Goal: Task Accomplishment & Management: Manage account settings

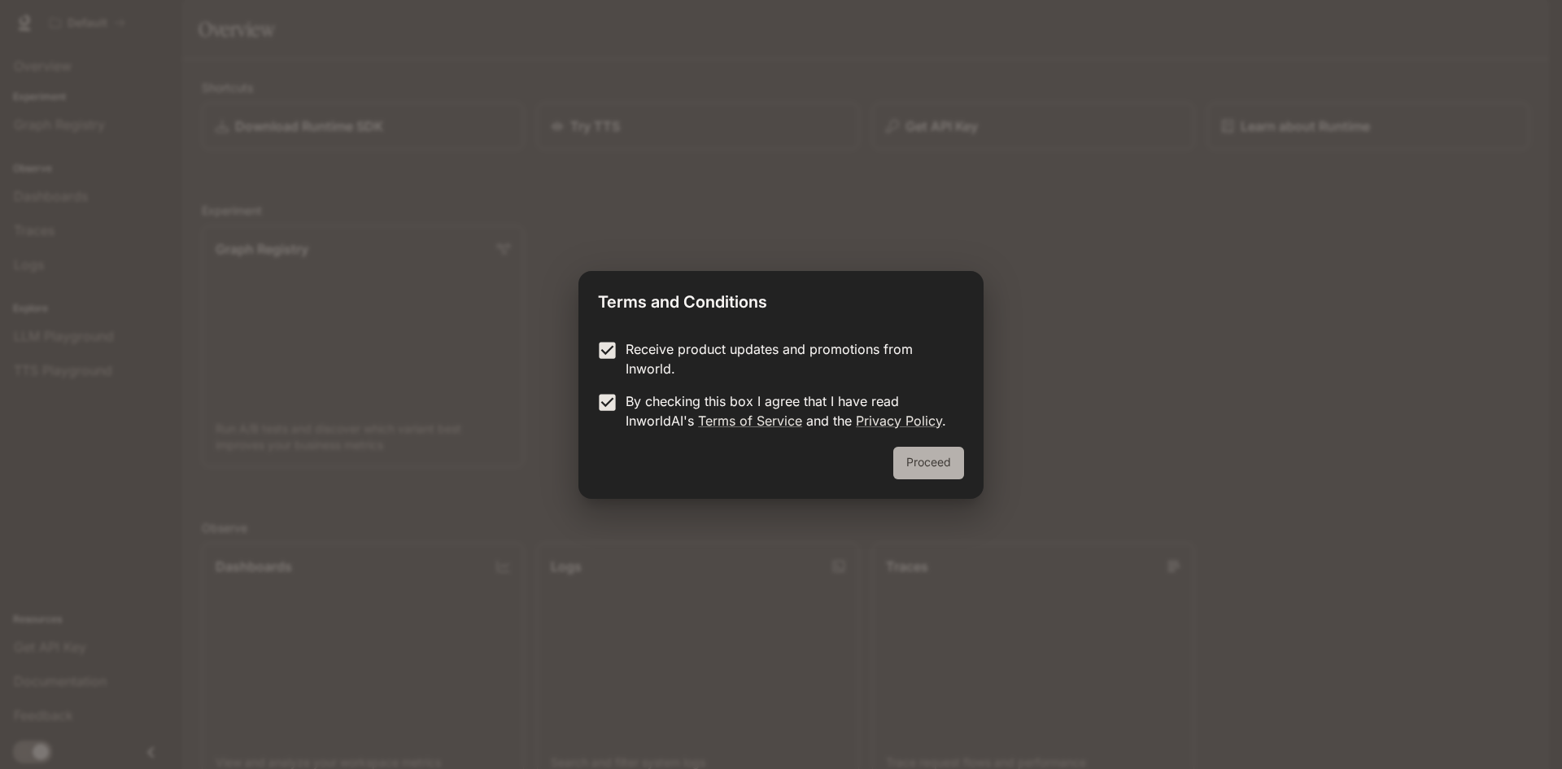
click at [964, 464] on button "Proceed" at bounding box center [928, 463] width 71 height 33
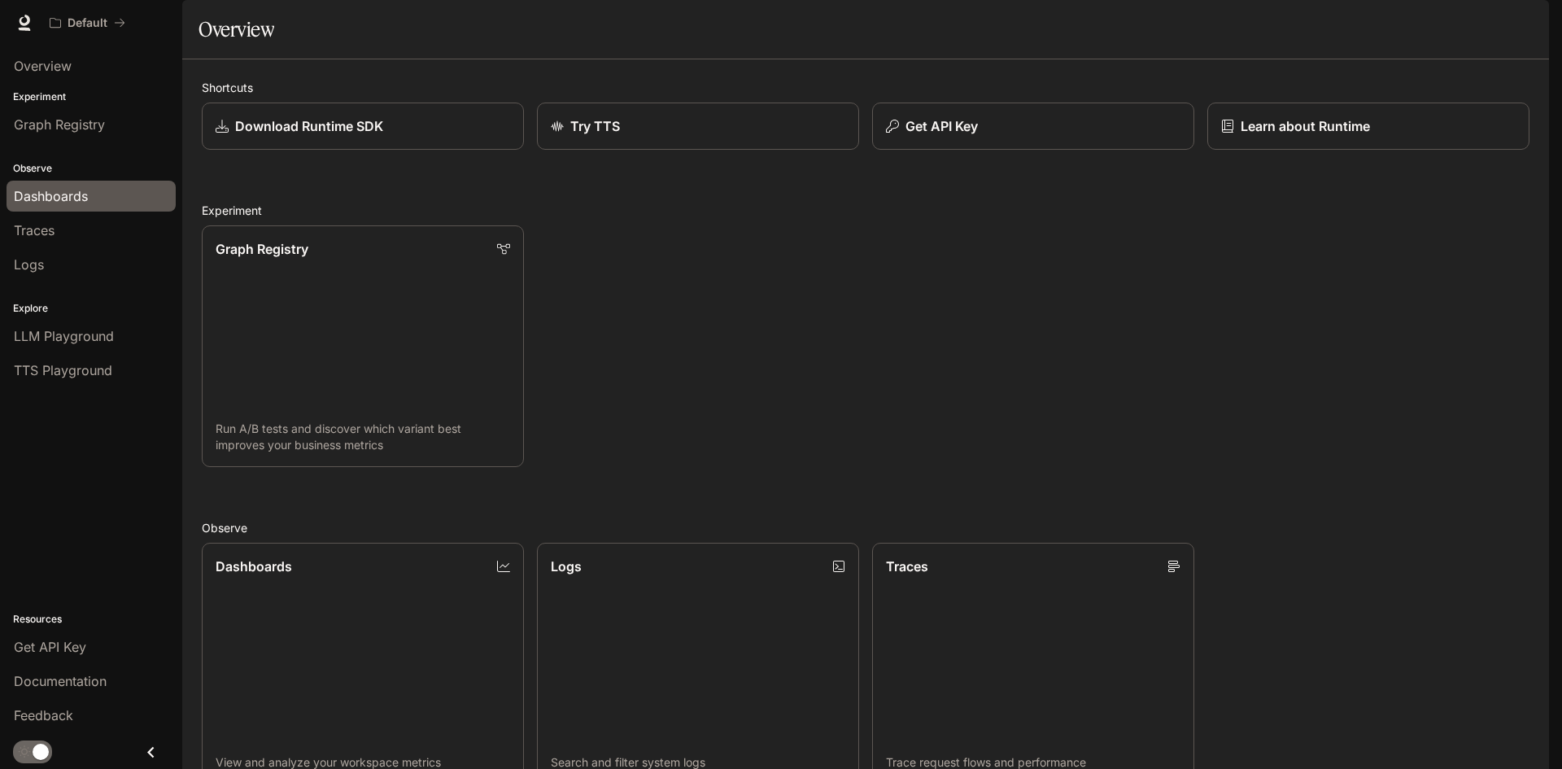
click at [61, 192] on span "Dashboards" at bounding box center [51, 196] width 74 height 20
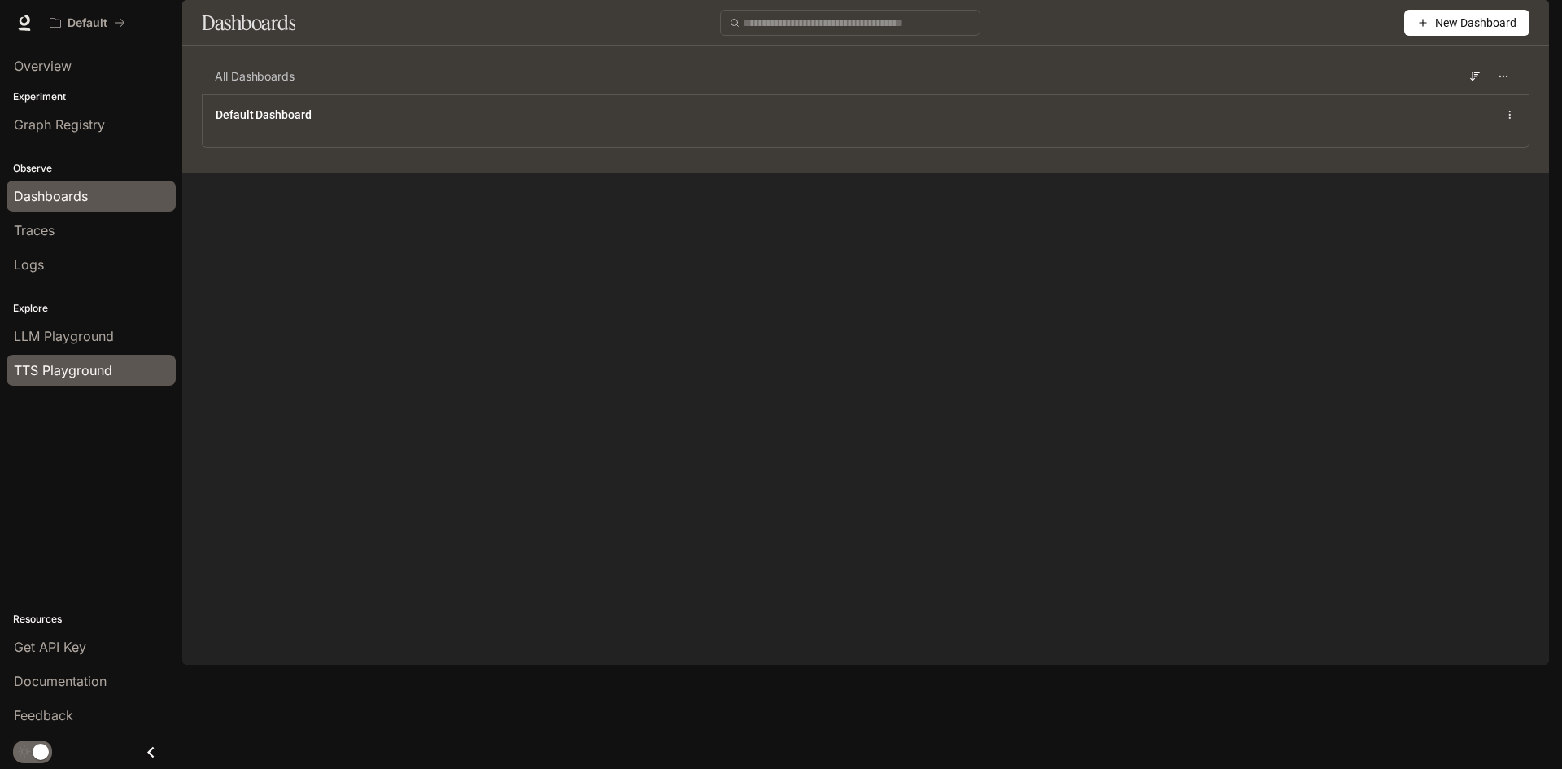
click at [70, 370] on span "TTS Playground" at bounding box center [63, 370] width 98 height 20
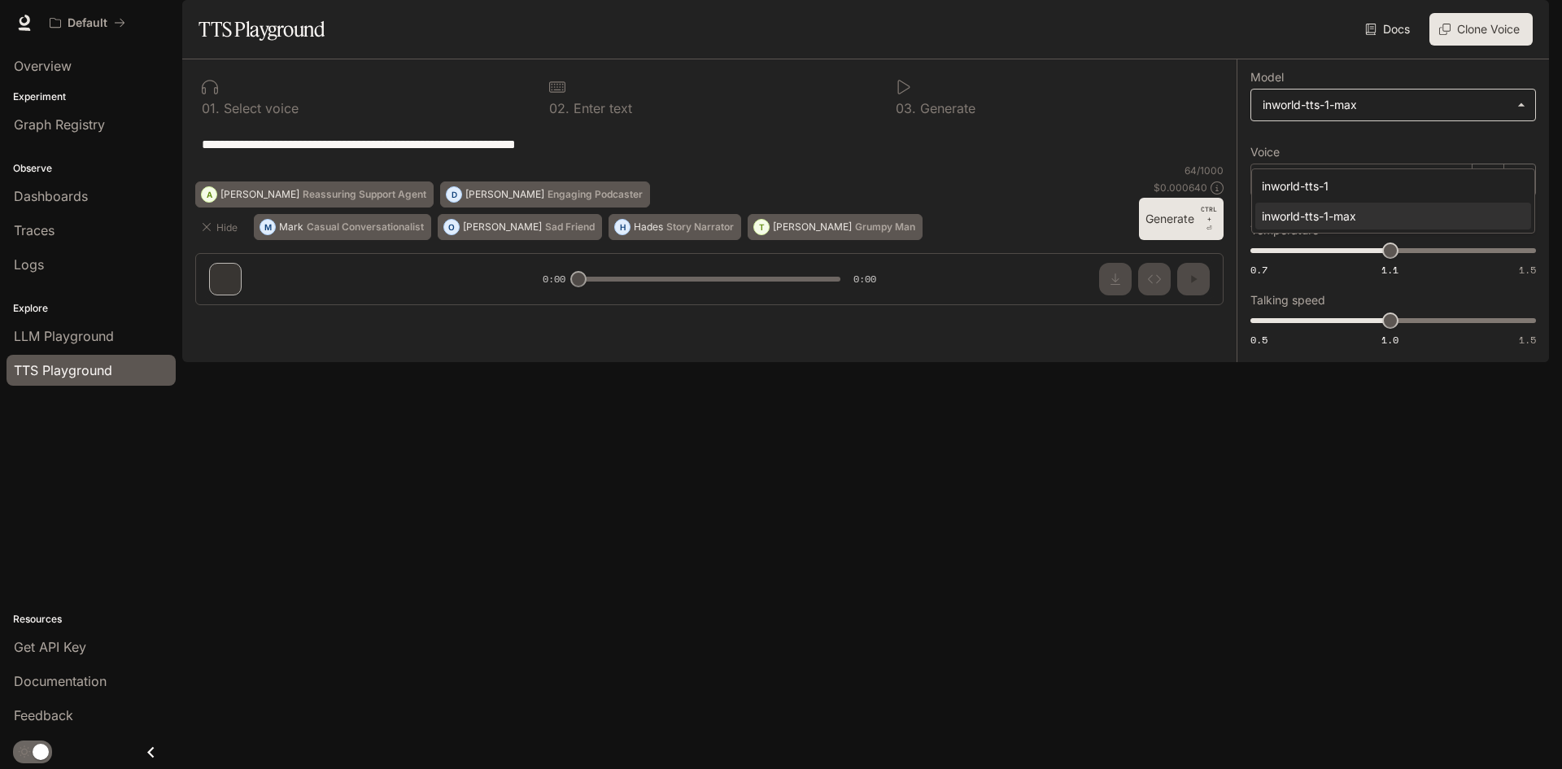
click at [1317, 151] on body "**********" at bounding box center [781, 384] width 1562 height 769
drag, startPoint x: 1174, startPoint y: 382, endPoint x: 1249, endPoint y: 292, distance: 117.3
click at [1178, 380] on div at bounding box center [781, 384] width 1562 height 769
click at [1294, 188] on p "[PERSON_NAME]" at bounding box center [1331, 180] width 94 height 16
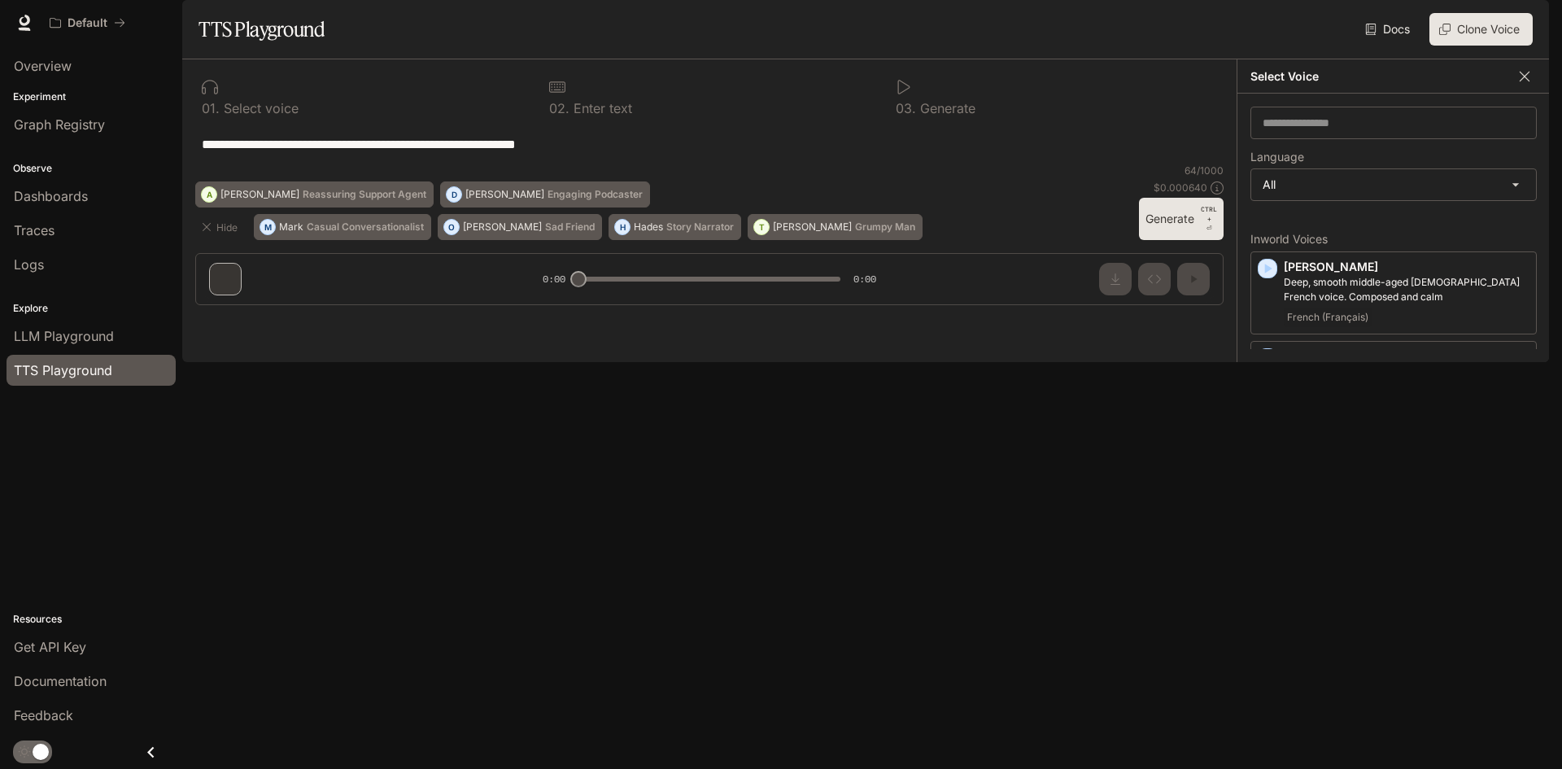
click at [1526, 85] on icon "button" at bounding box center [1525, 76] width 16 height 16
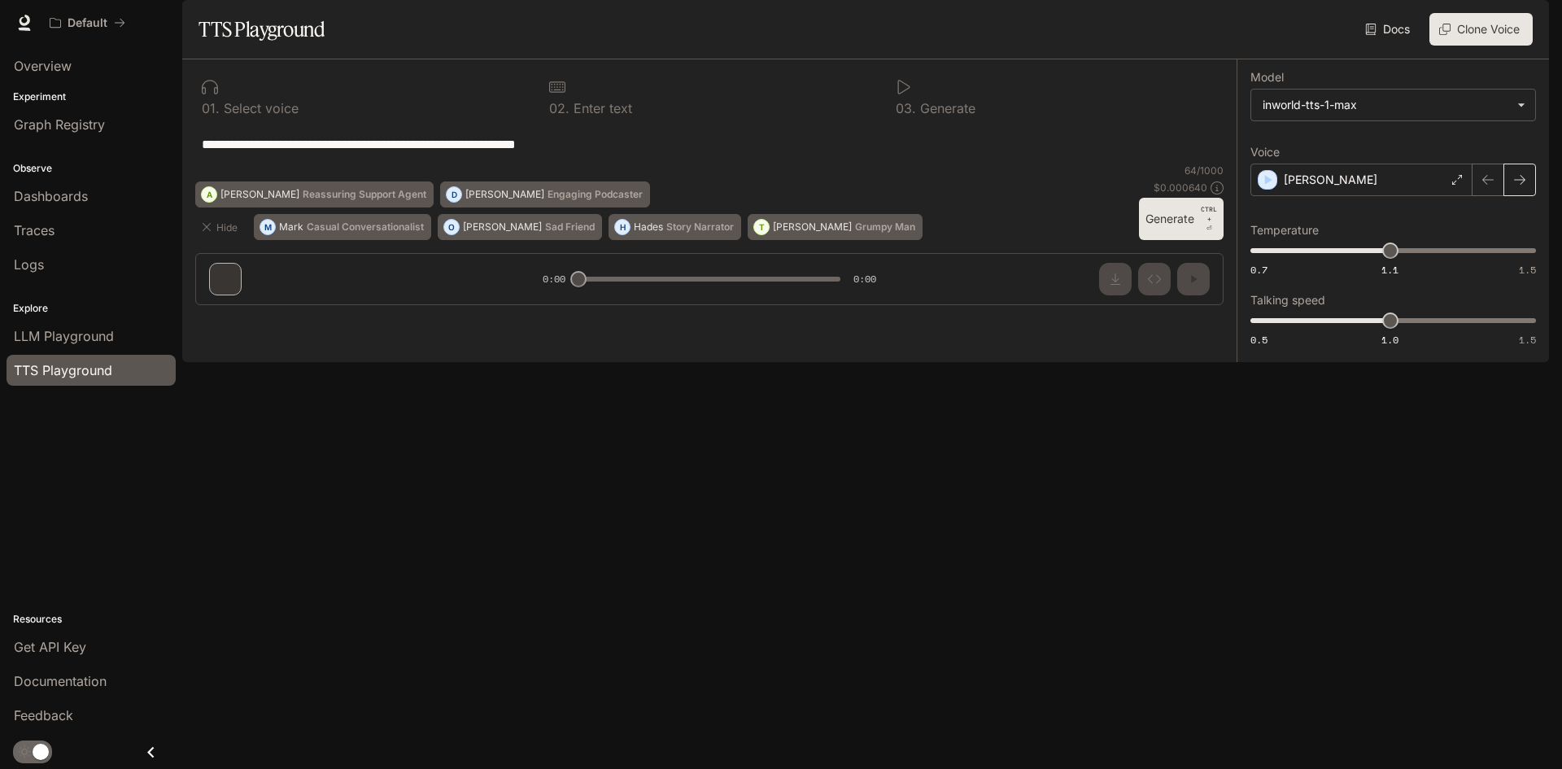
click at [1514, 186] on icon "button" at bounding box center [1520, 179] width 13 height 13
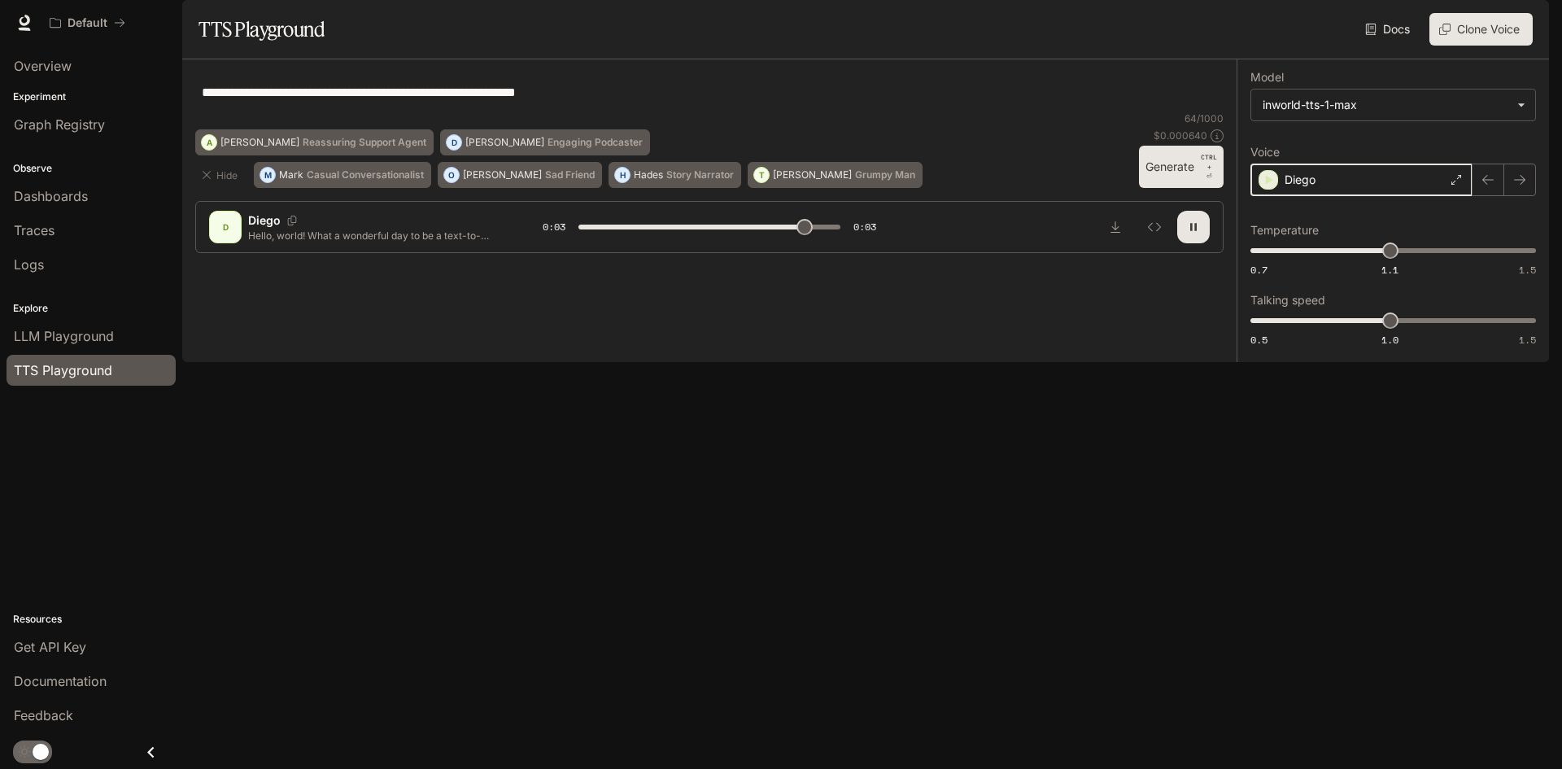
click at [1271, 185] on icon "button" at bounding box center [1269, 180] width 7 height 10
click at [1451, 196] on div "Diego" at bounding box center [1362, 180] width 222 height 33
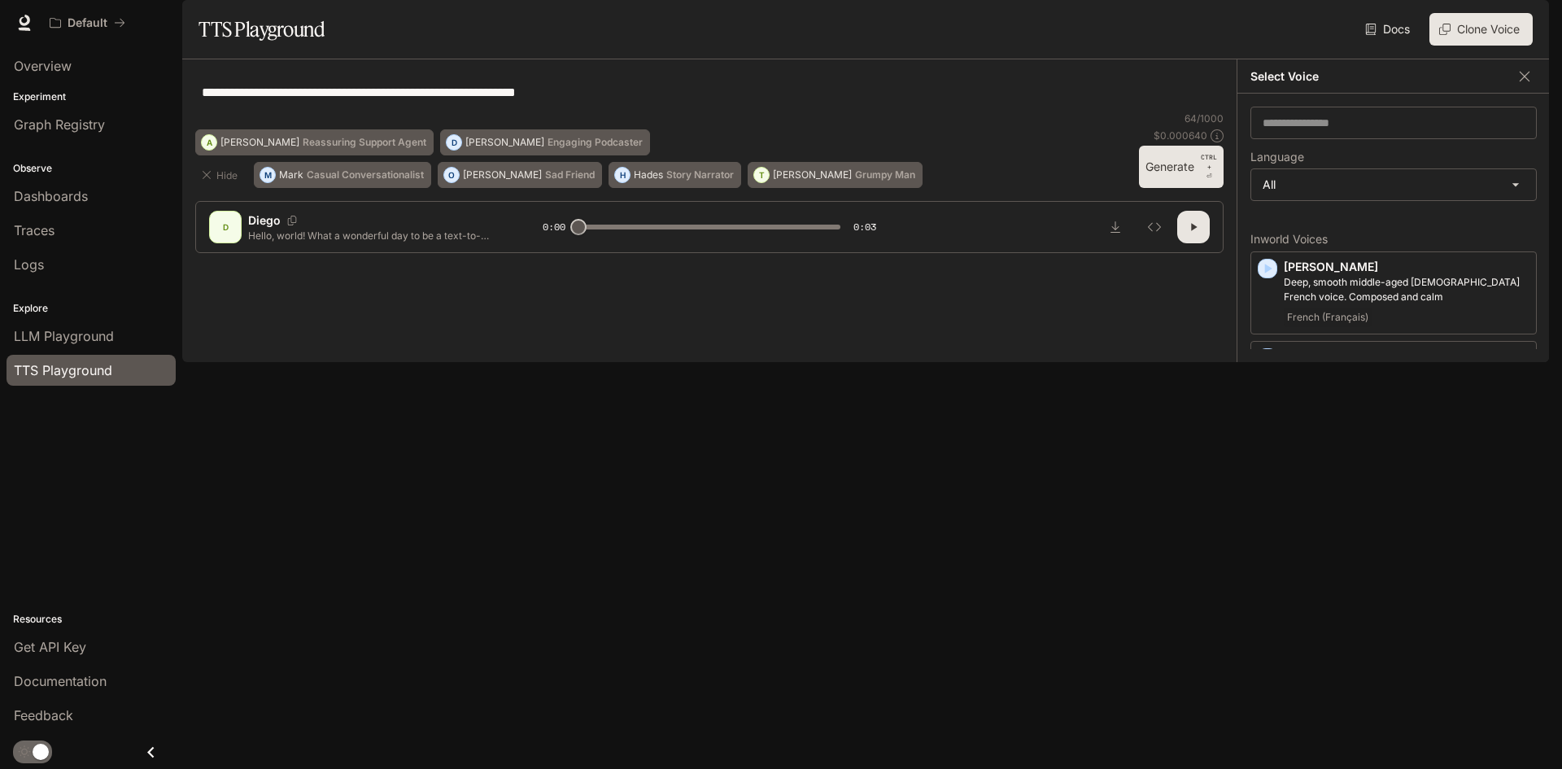
click at [904, 111] on div "**********" at bounding box center [709, 91] width 1029 height 39
click at [1295, 365] on p "[PERSON_NAME]" at bounding box center [1407, 356] width 246 height 16
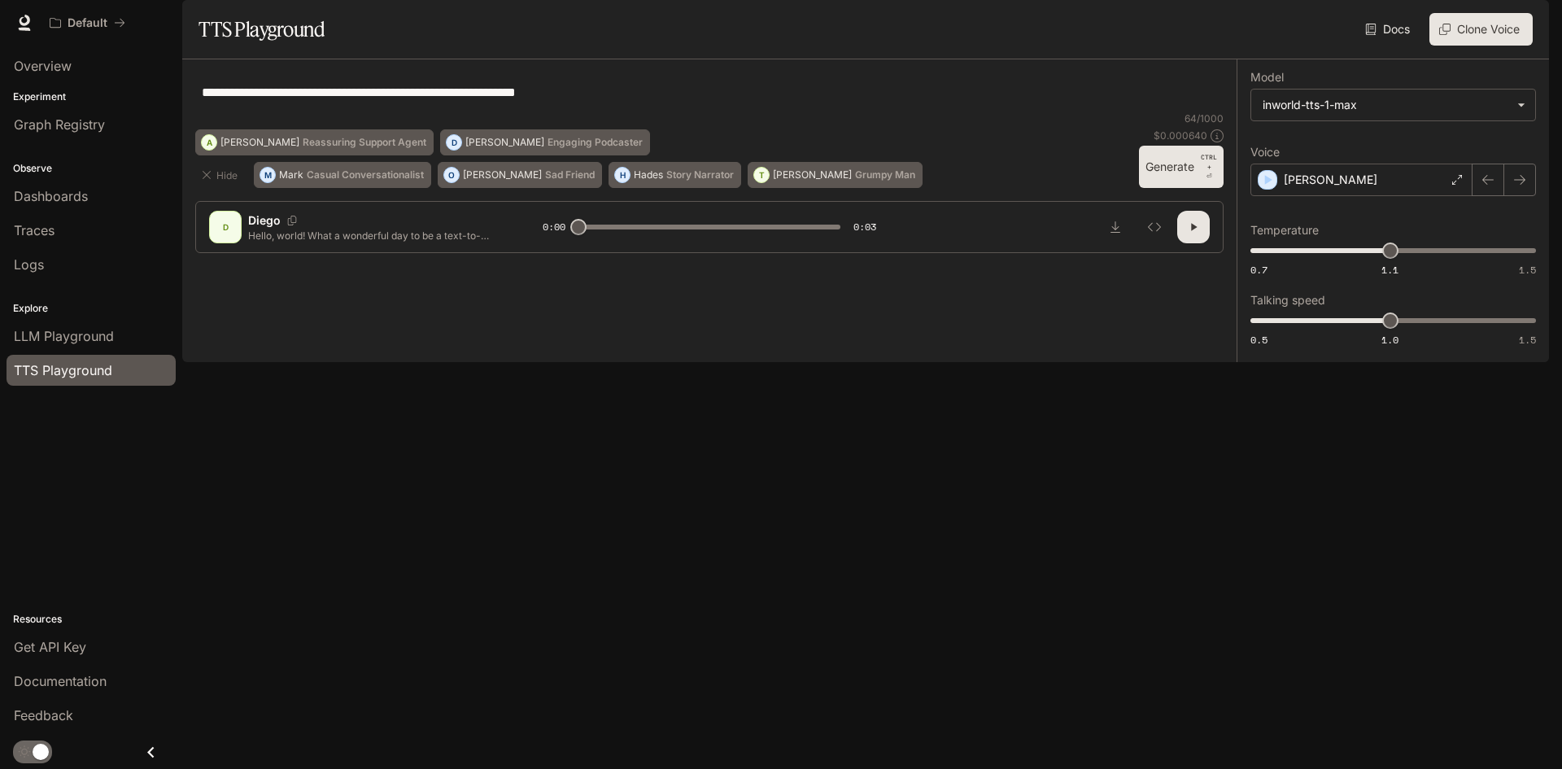
click at [1189, 234] on icon "button" at bounding box center [1193, 227] width 13 height 13
click at [1191, 231] on icon "button" at bounding box center [1194, 227] width 7 height 7
click at [1194, 231] on icon "button" at bounding box center [1194, 227] width 6 height 7
click at [1152, 111] on div "**********" at bounding box center [709, 91] width 1029 height 39
type input "*"
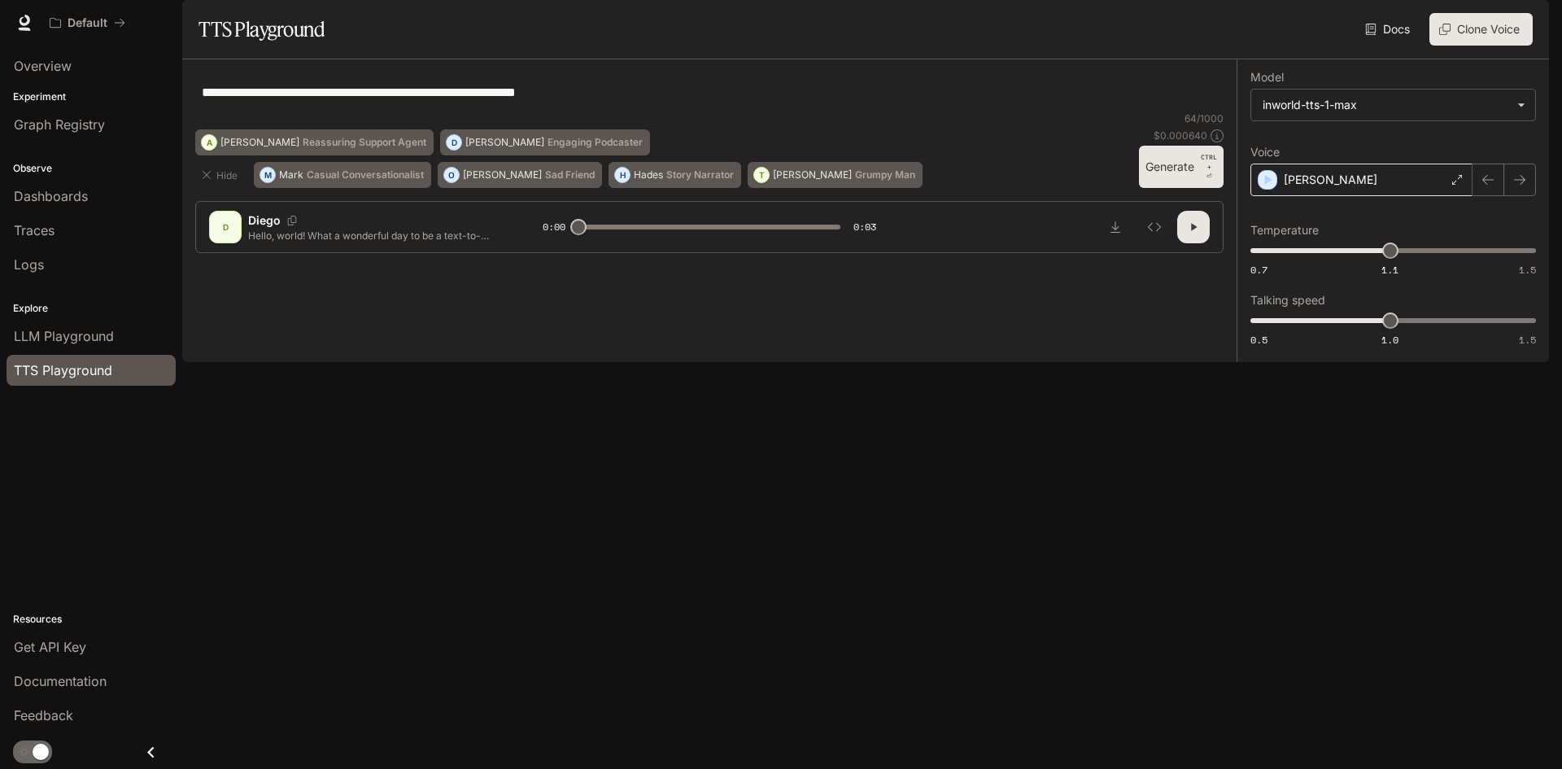
click at [1453, 185] on icon at bounding box center [1458, 180] width 10 height 10
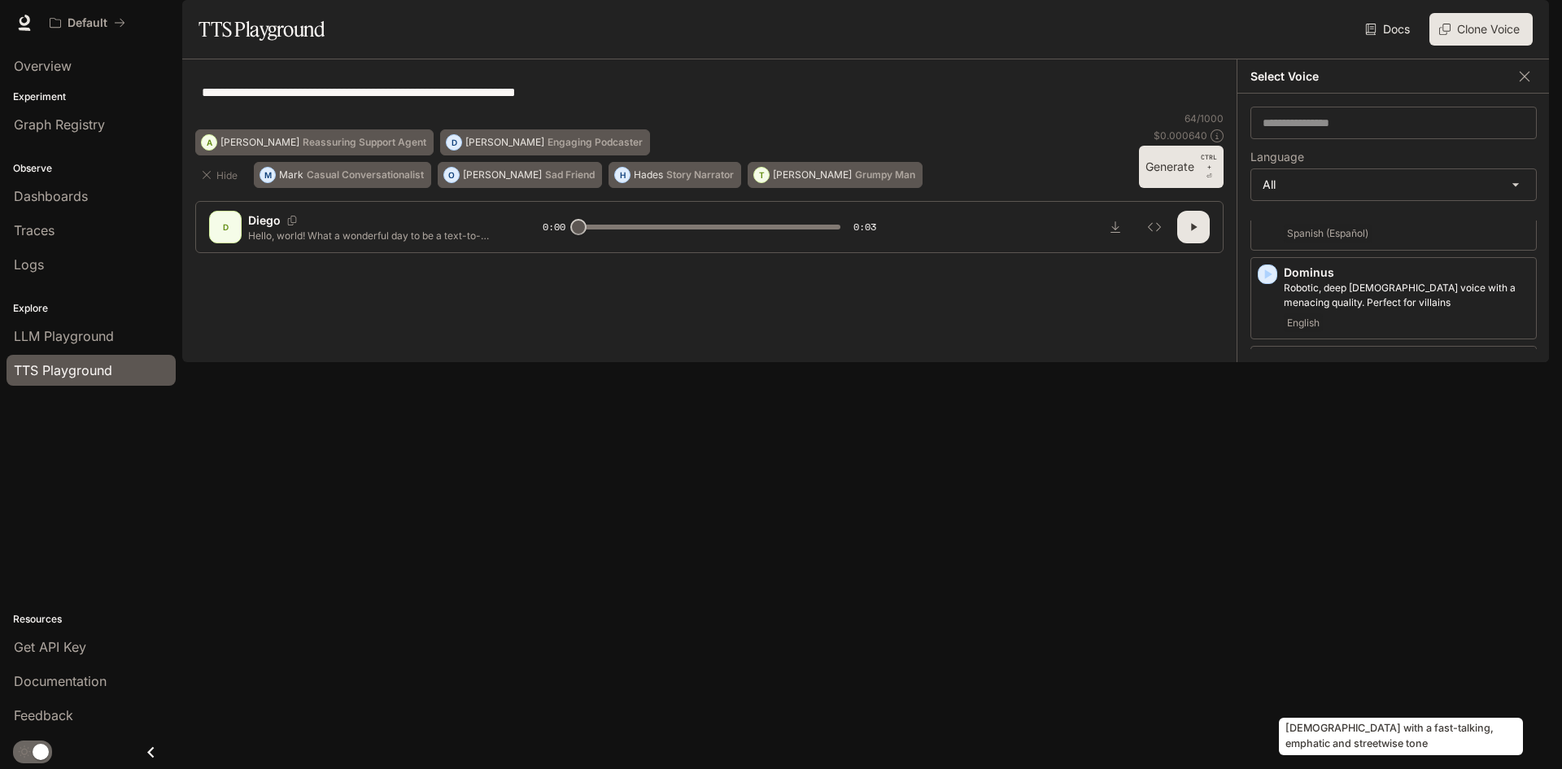
scroll to position [814, 0]
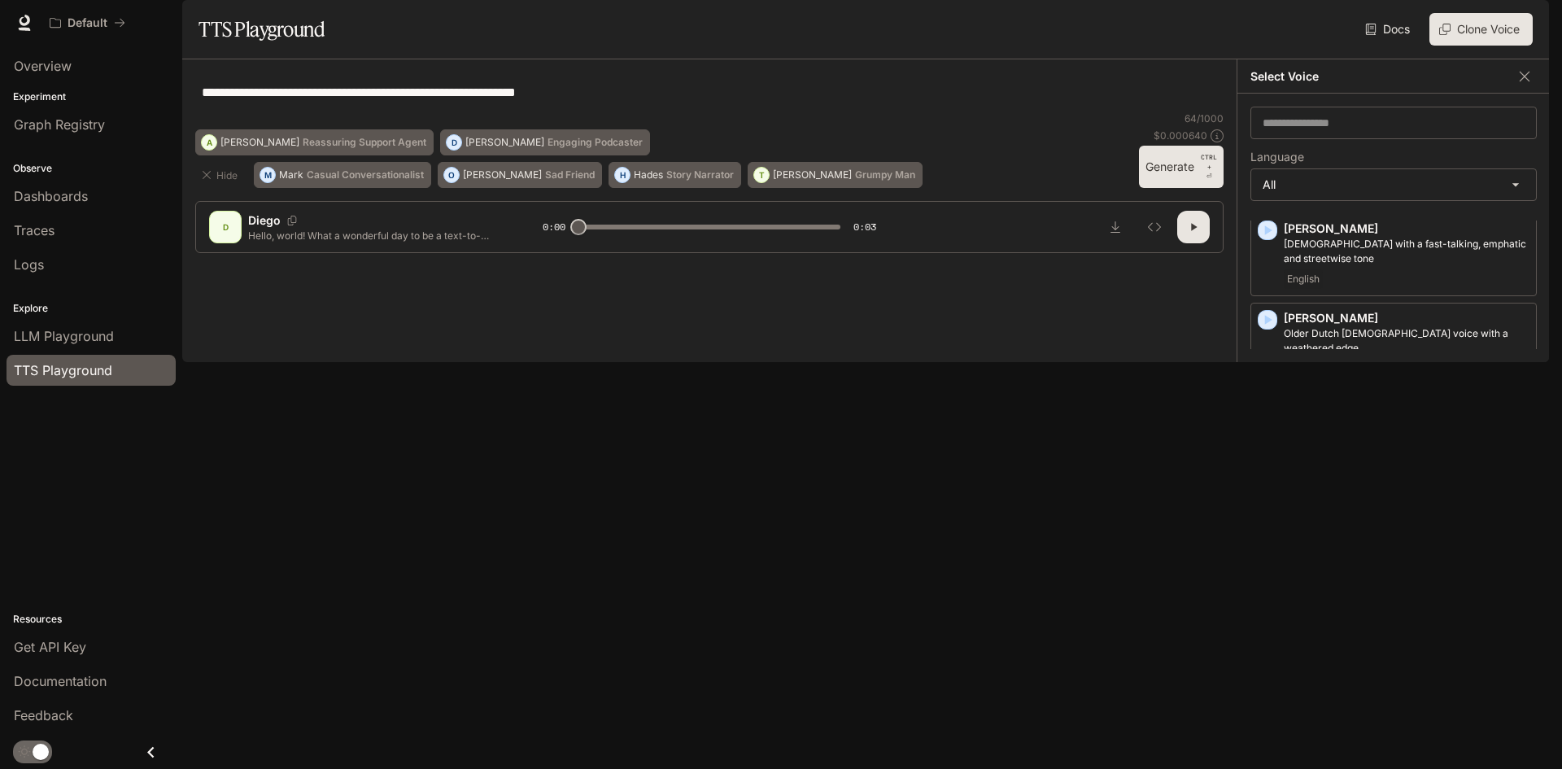
click at [1279, 557] on div "[PERSON_NAME], smooth Italian [DEMOGRAPHIC_DATA] voice that speaks rapidly Ital…" at bounding box center [1394, 523] width 286 height 83
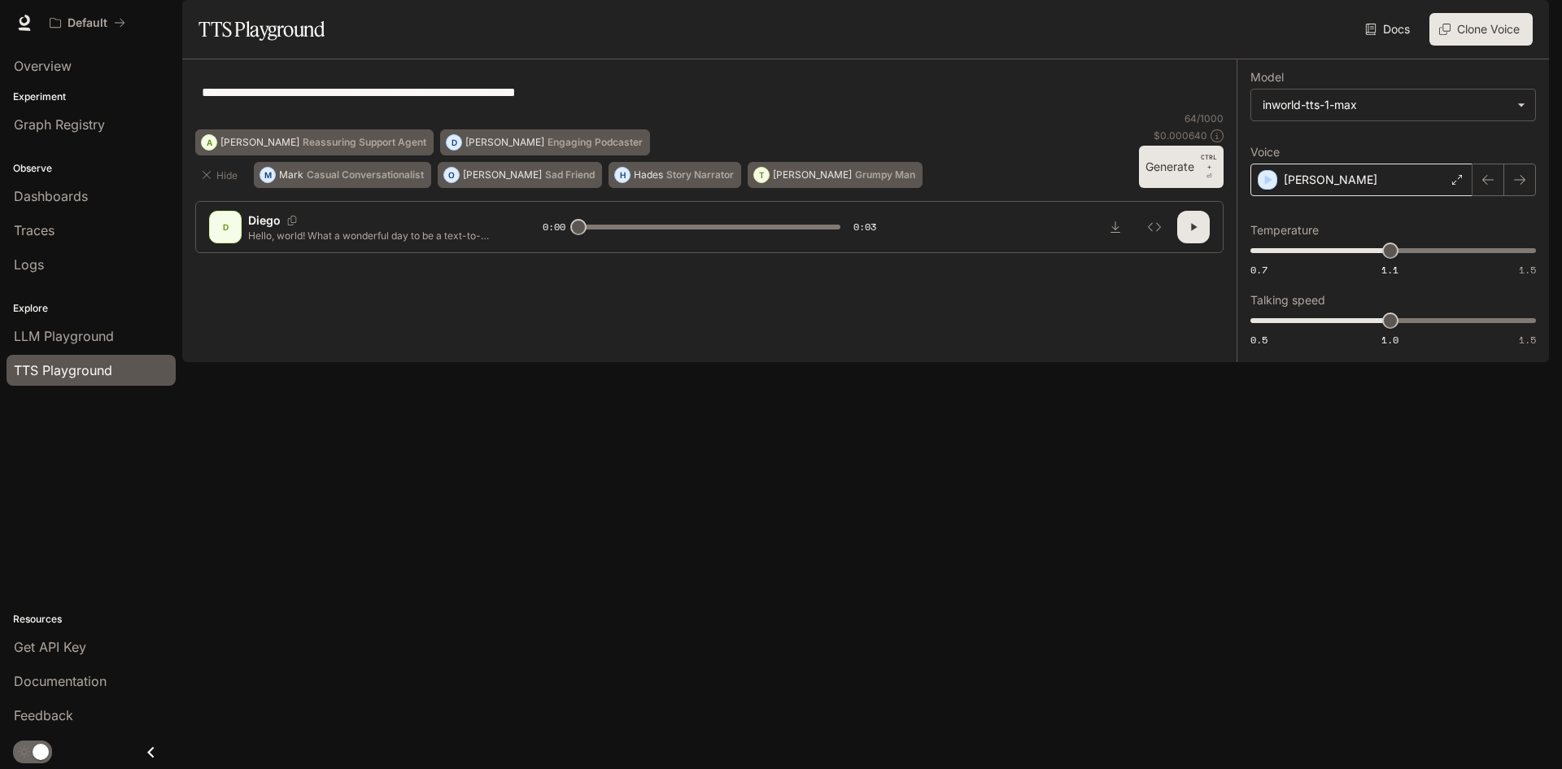
click at [1461, 196] on div "[PERSON_NAME]" at bounding box center [1362, 180] width 222 height 33
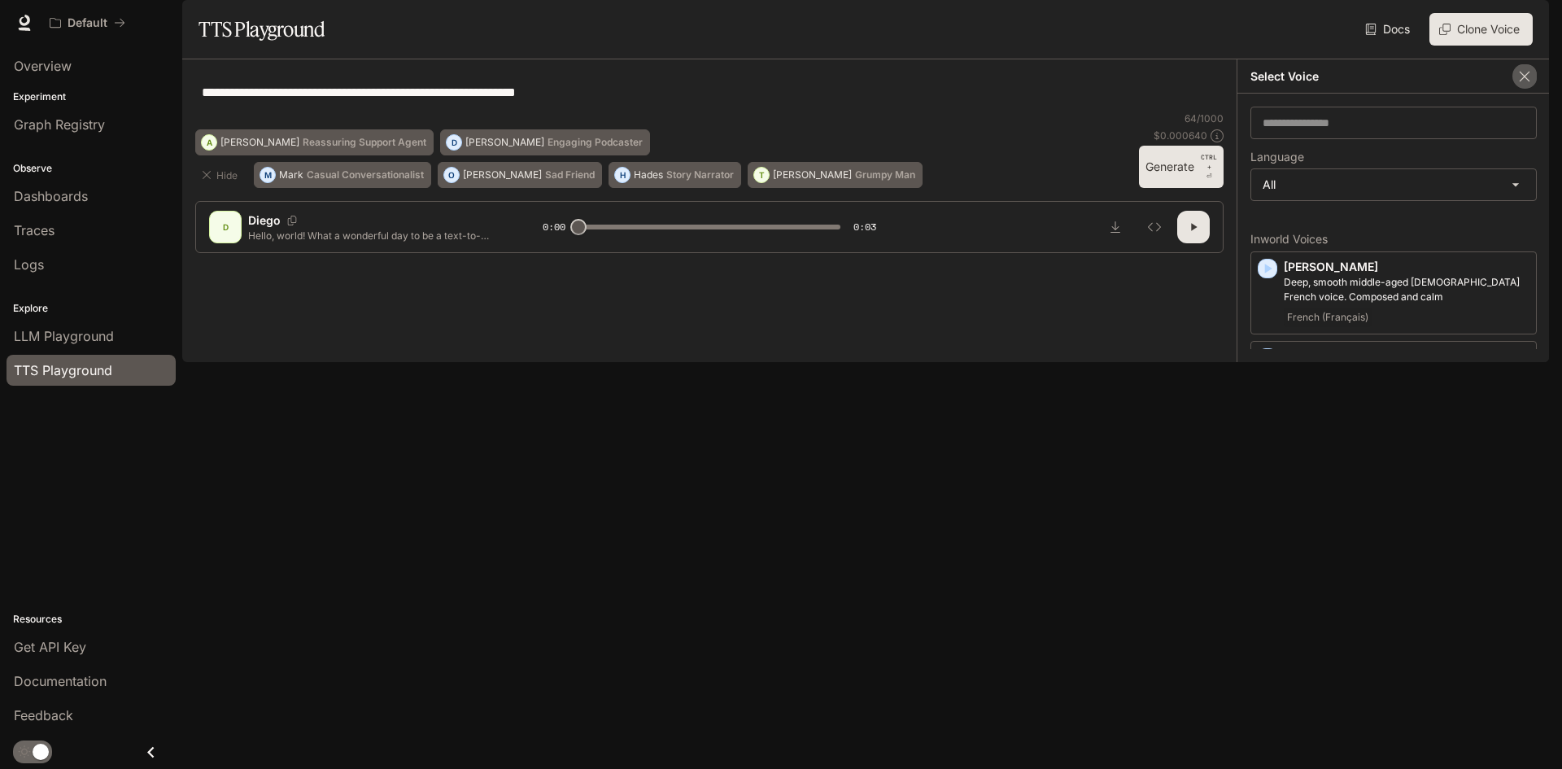
click at [1517, 85] on icon "button" at bounding box center [1525, 76] width 16 height 16
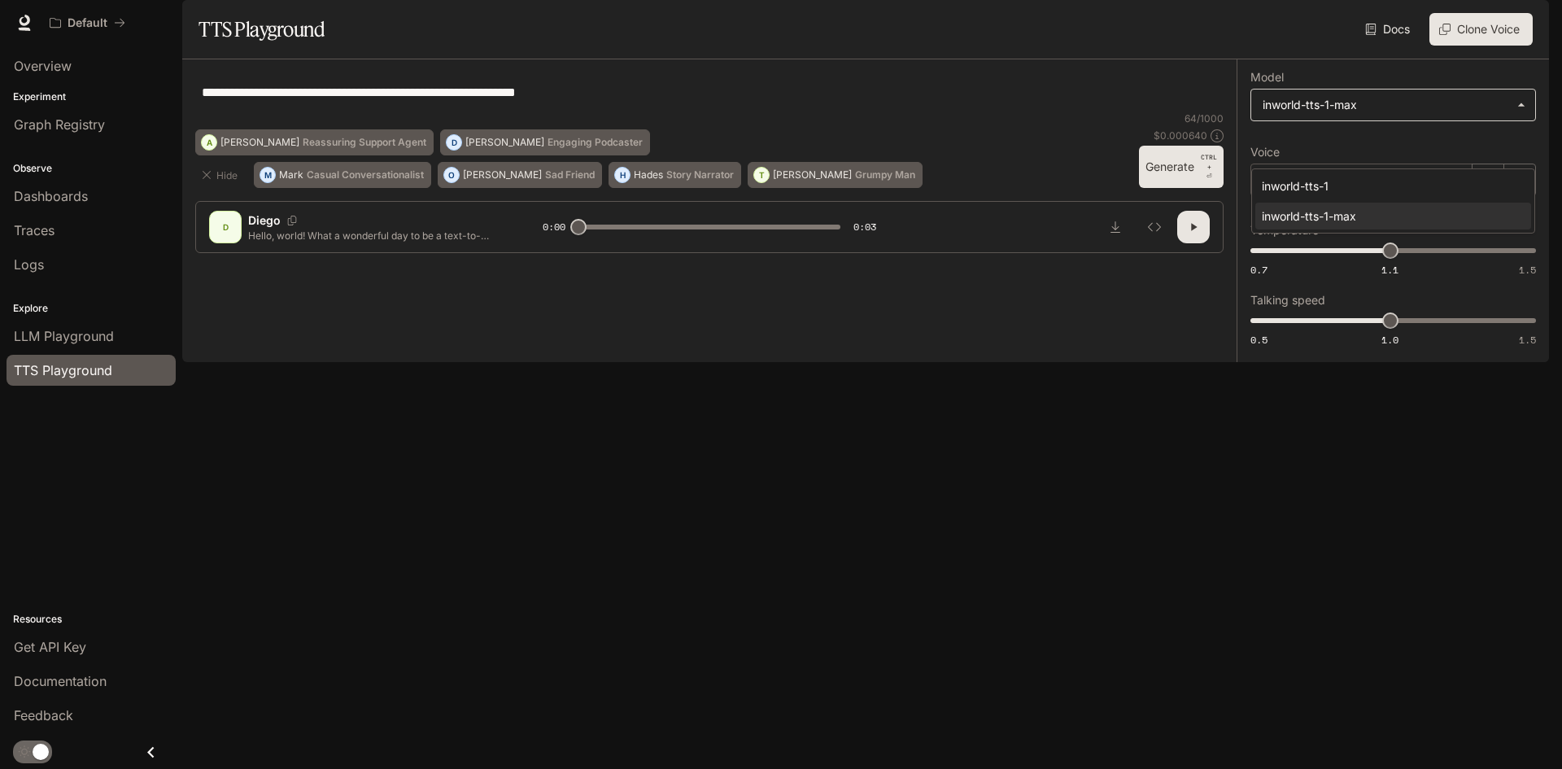
click at [1397, 142] on body "**********" at bounding box center [781, 384] width 1562 height 769
click at [1478, 81] on div at bounding box center [781, 384] width 1562 height 769
click at [1453, 46] on button "Clone Voice" at bounding box center [1481, 29] width 103 height 33
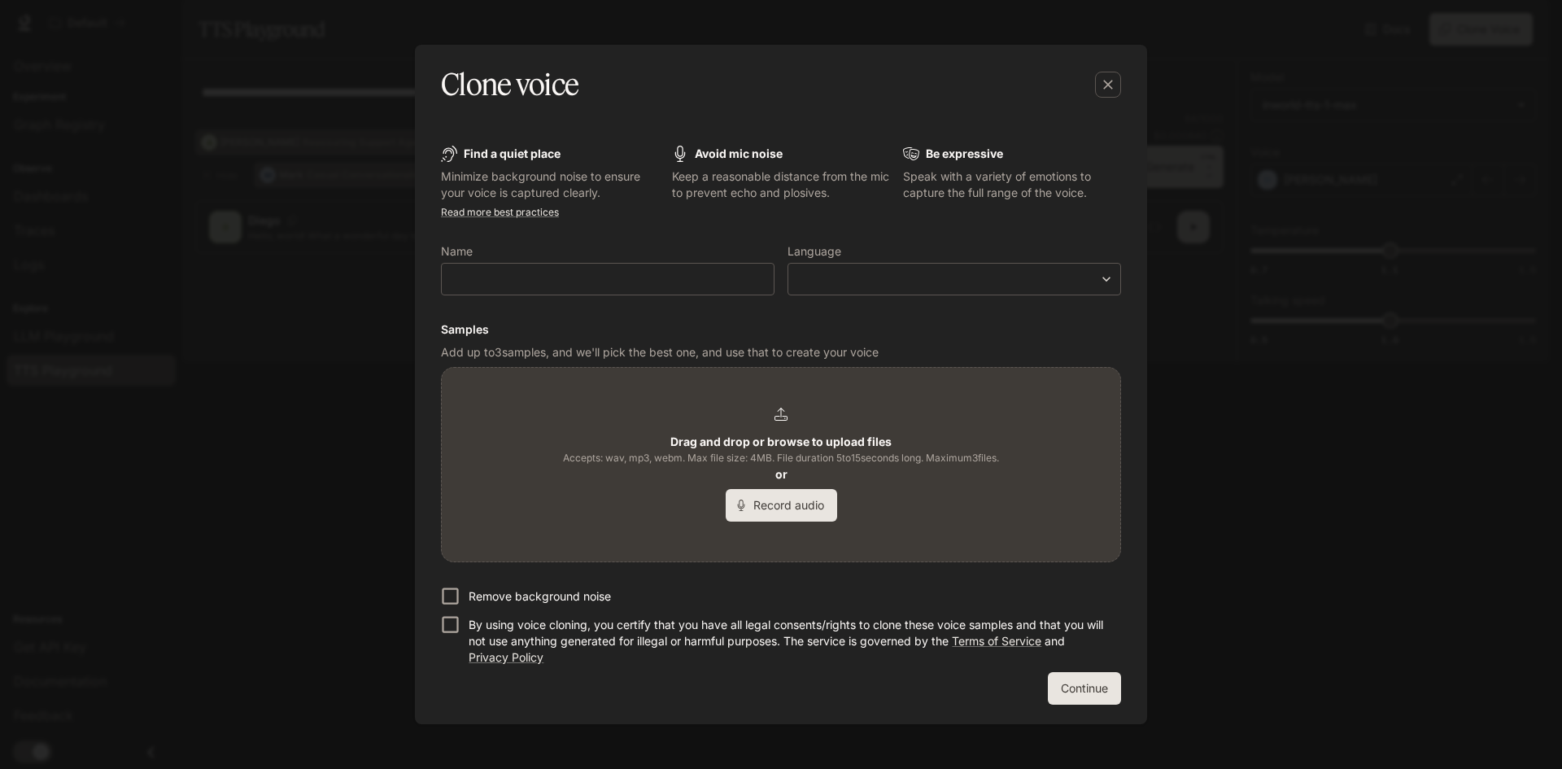
click at [1100, 107] on div "Find a quiet place Minimize background noise to ensure your voice is captured c…" at bounding box center [781, 414] width 732 height 619
click at [1101, 92] on icon "button" at bounding box center [1108, 84] width 16 height 16
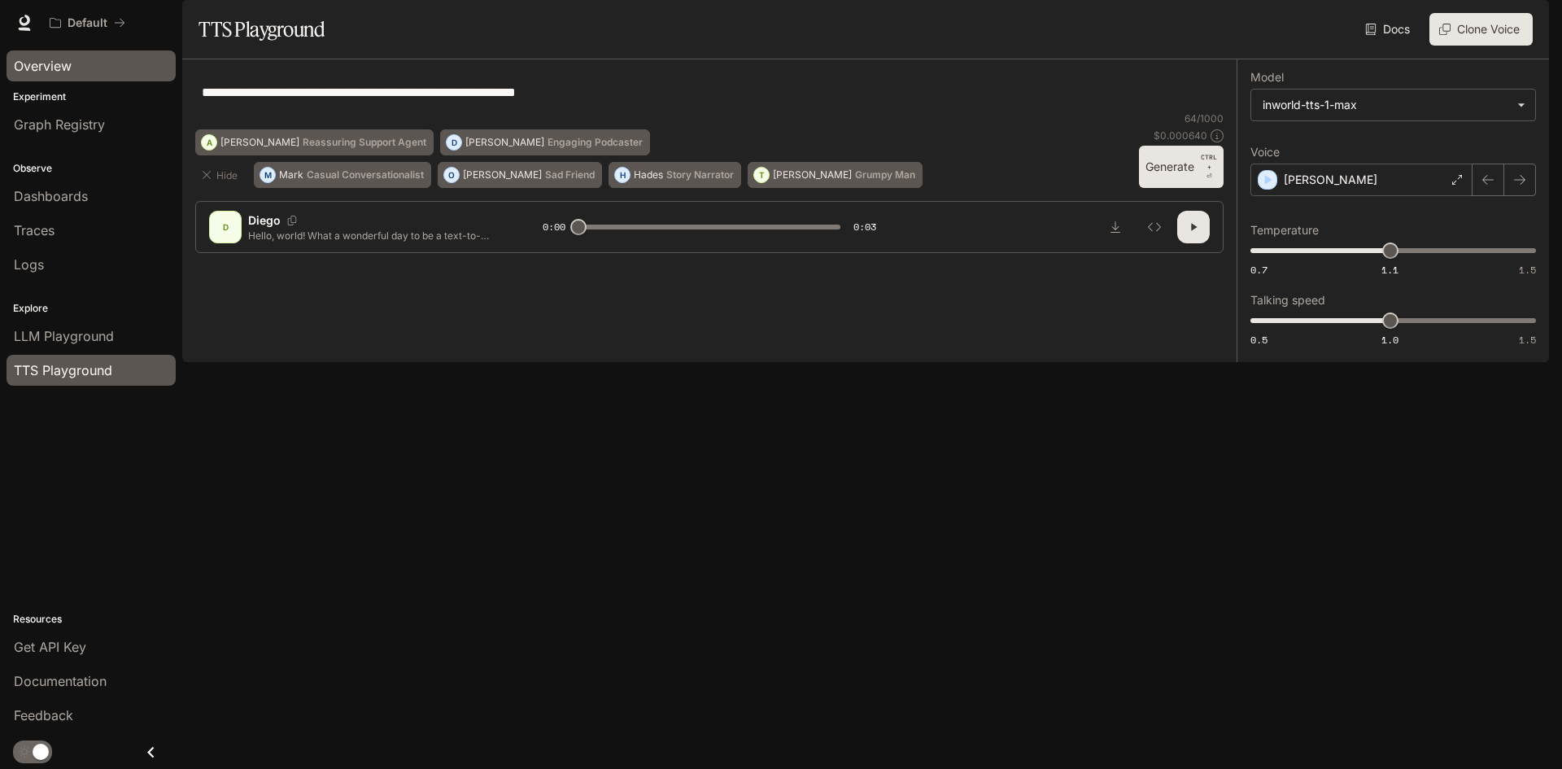
click at [81, 71] on div "Overview" at bounding box center [91, 66] width 155 height 20
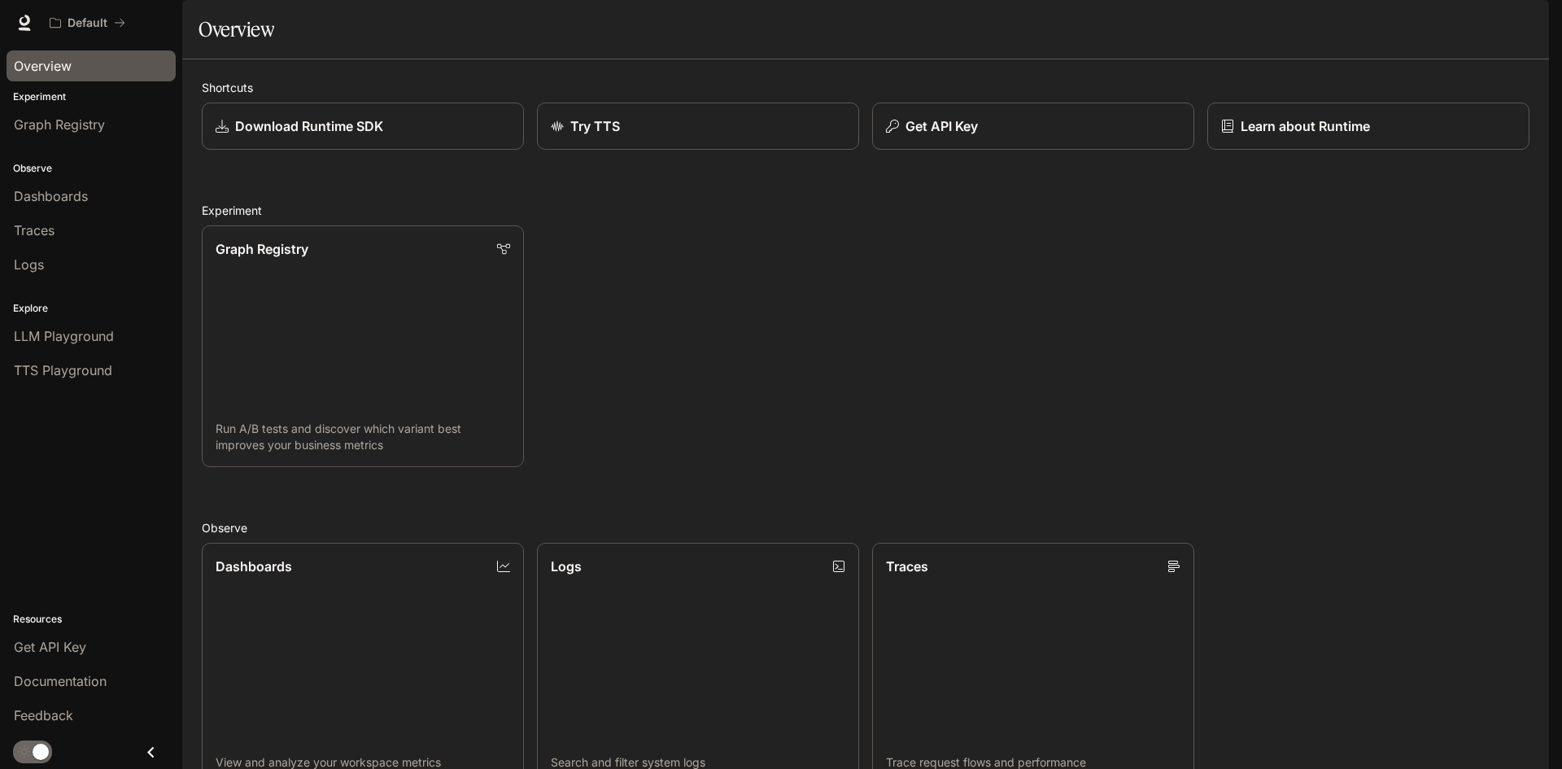
click at [1516, 15] on button "button" at bounding box center [1526, 23] width 33 height 33
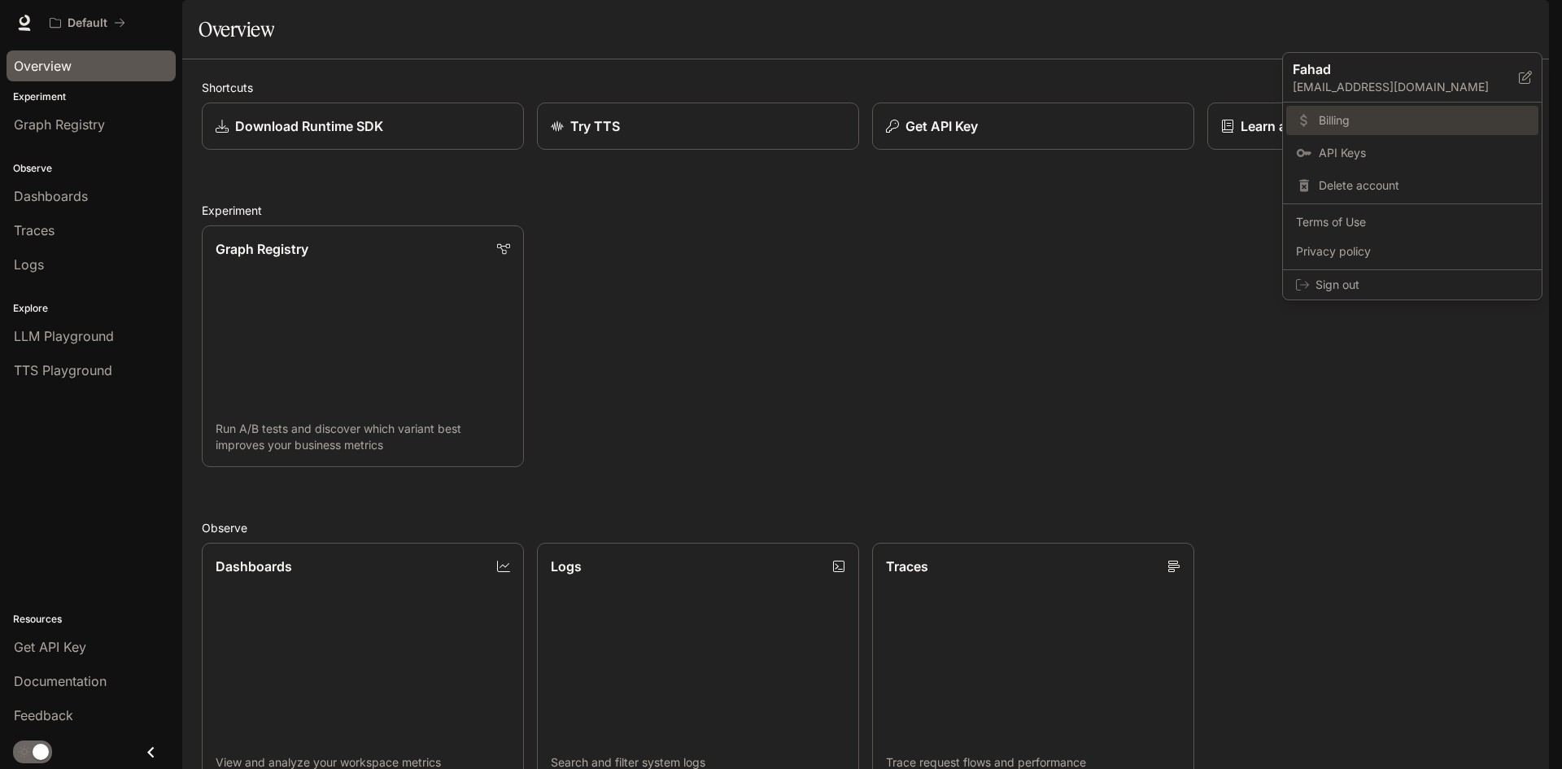
click at [1349, 126] on span "Billing" at bounding box center [1424, 120] width 210 height 16
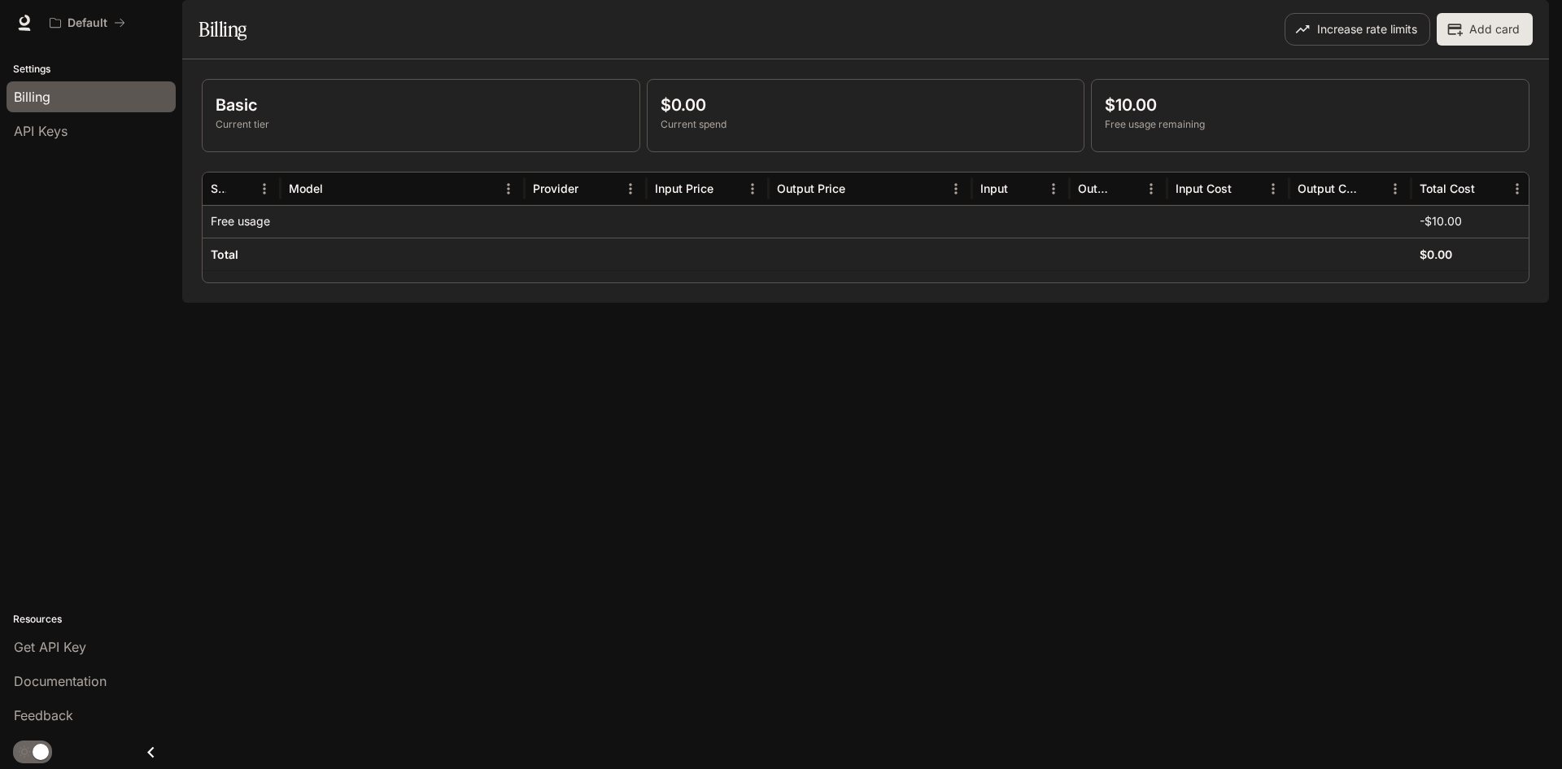
drag, startPoint x: 367, startPoint y: 305, endPoint x: 547, endPoint y: 311, distance: 179.9
click at [545, 270] on div "Total $0.00" at bounding box center [868, 254] width 1331 height 33
drag, startPoint x: 1120, startPoint y: 168, endPoint x: 1392, endPoint y: 159, distance: 271.9
click at [1392, 132] on div "$10.00 Free usage remaining" at bounding box center [1310, 112] width 411 height 39
click at [1390, 117] on p "$10.00" at bounding box center [1310, 105] width 411 height 24
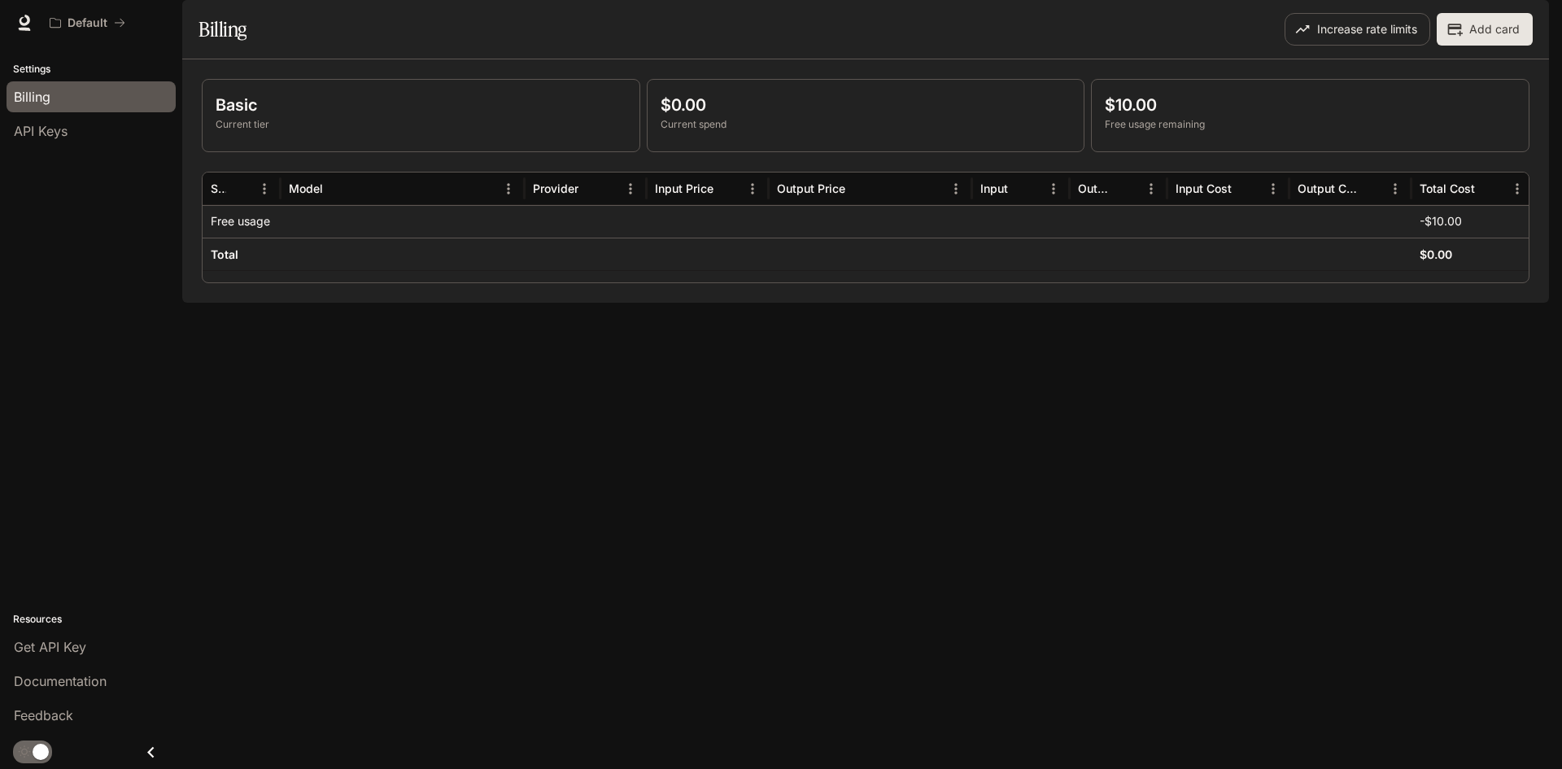
click at [98, 89] on div "Billing" at bounding box center [91, 97] width 155 height 20
click at [74, 695] on link "Documentation" at bounding box center [91, 681] width 169 height 31
click at [1483, 46] on button "Add card" at bounding box center [1485, 29] width 96 height 33
